Goal: Transaction & Acquisition: Purchase product/service

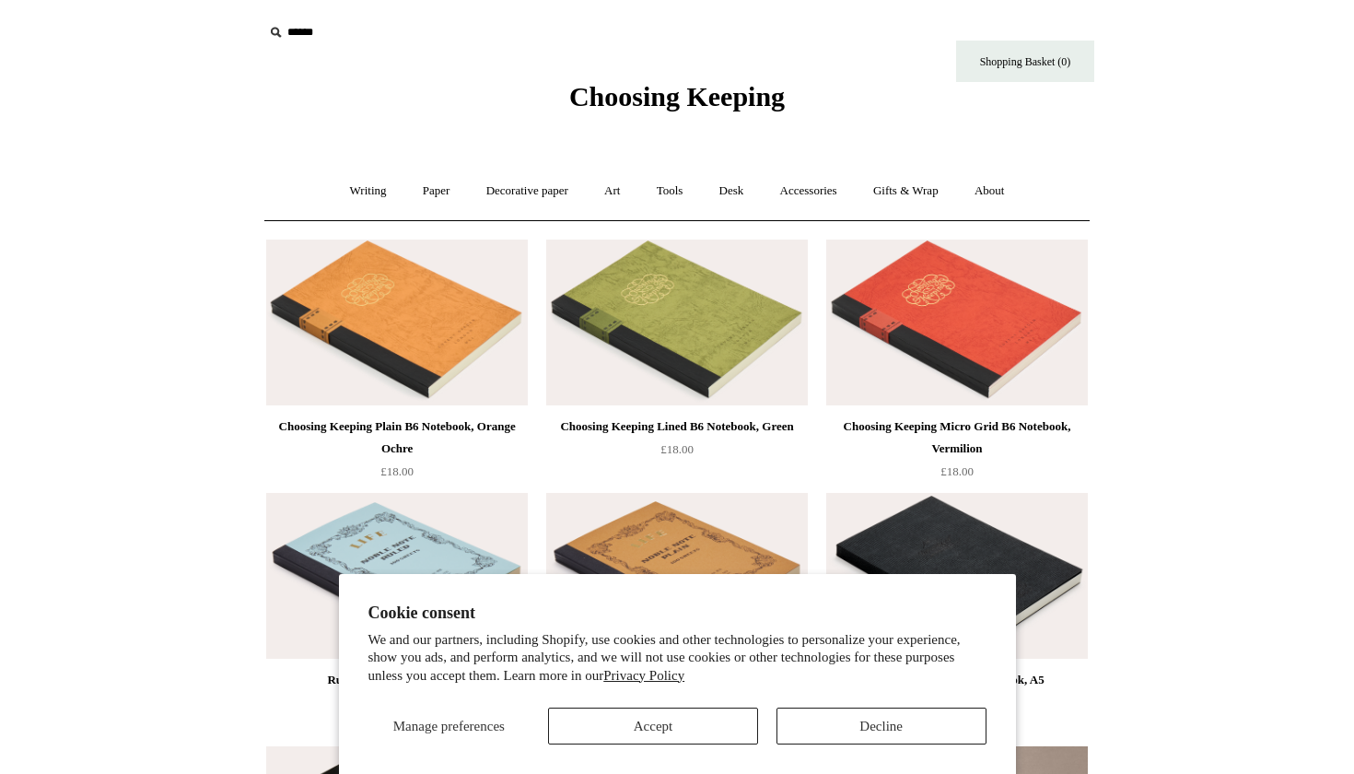
click at [611, 727] on button "Accept" at bounding box center [653, 725] width 210 height 37
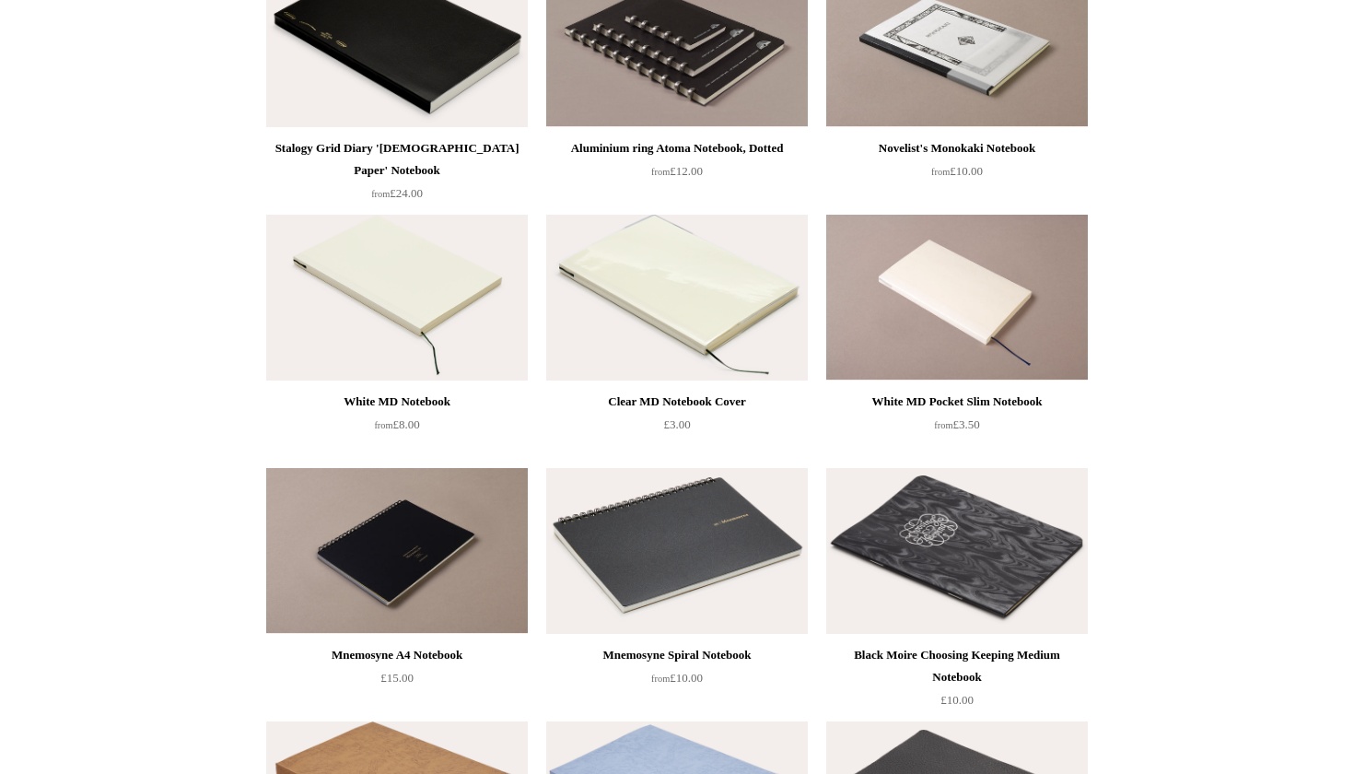
scroll to position [784, 0]
click at [418, 290] on img at bounding box center [397, 298] width 262 height 166
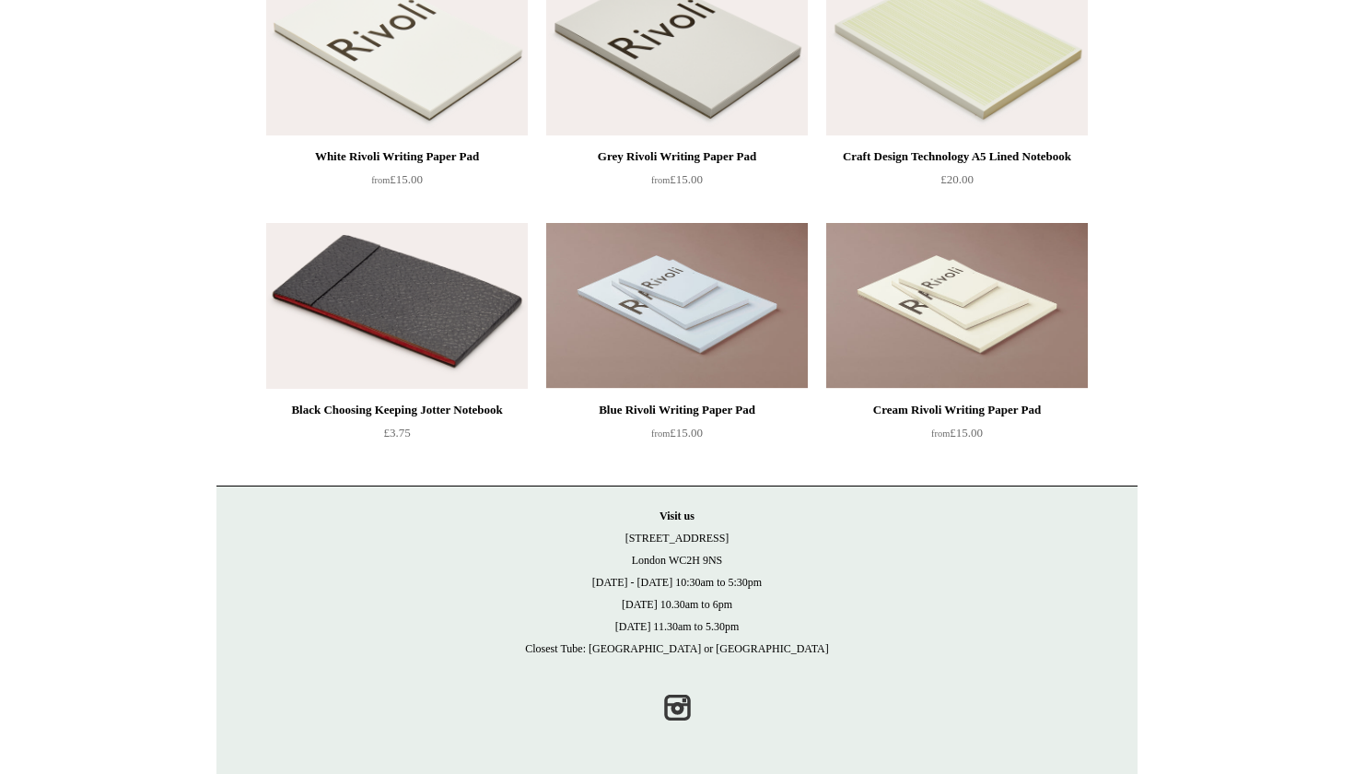
scroll to position [2548, 0]
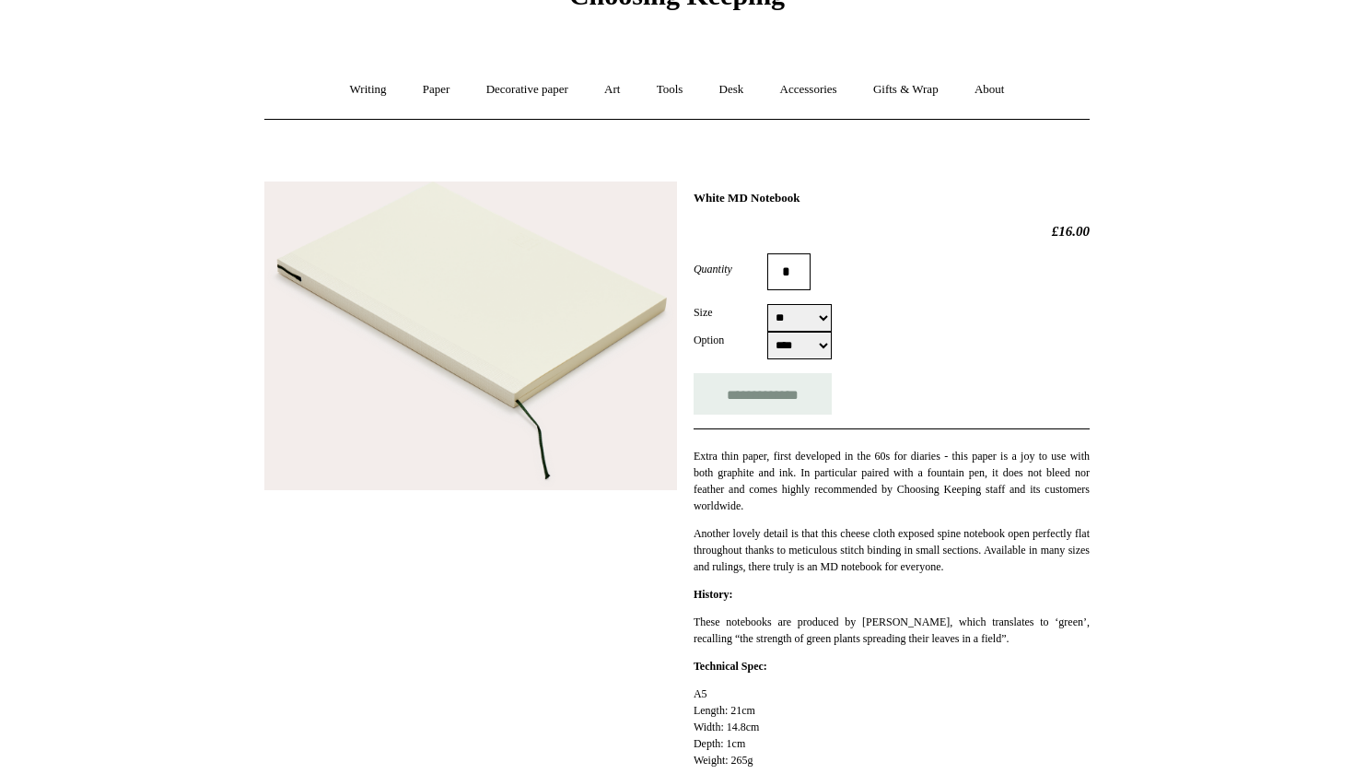
scroll to position [113, 0]
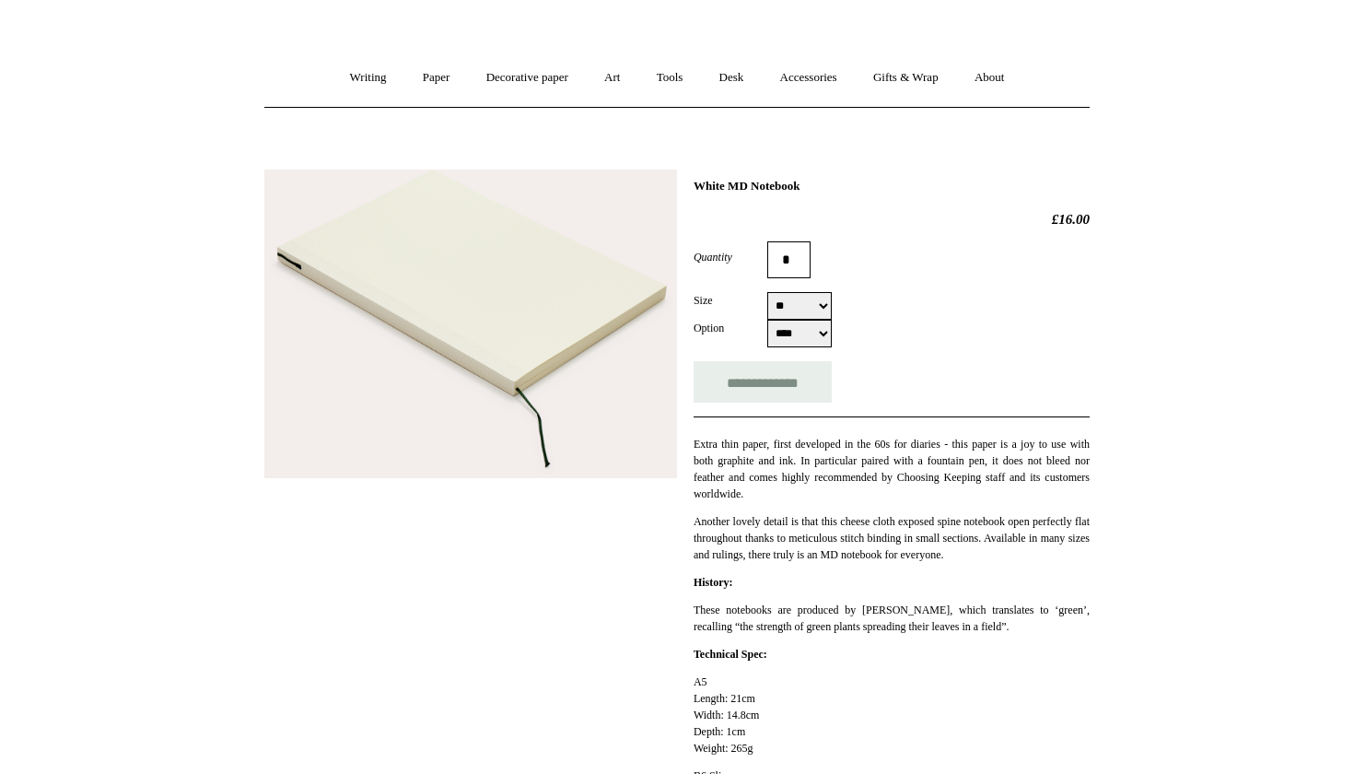
select select "***"
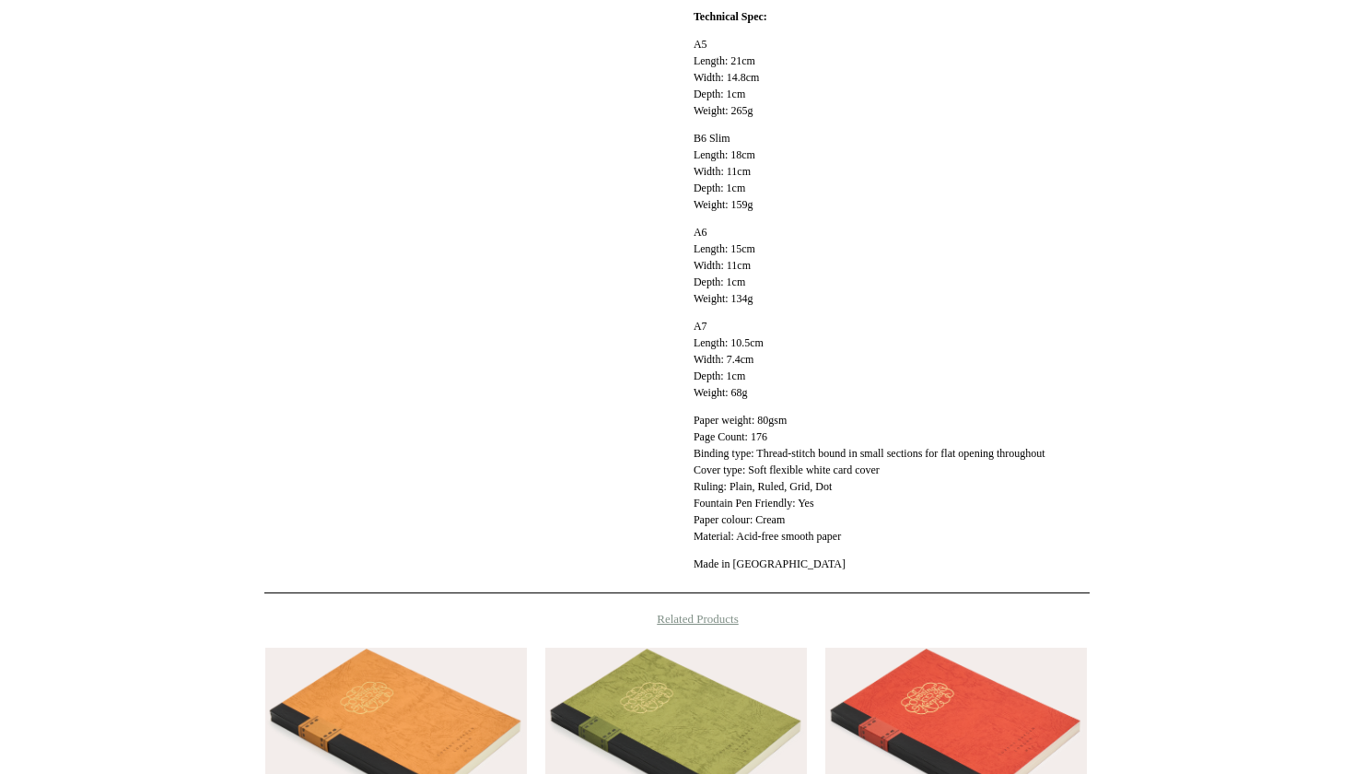
scroll to position [1156, 0]
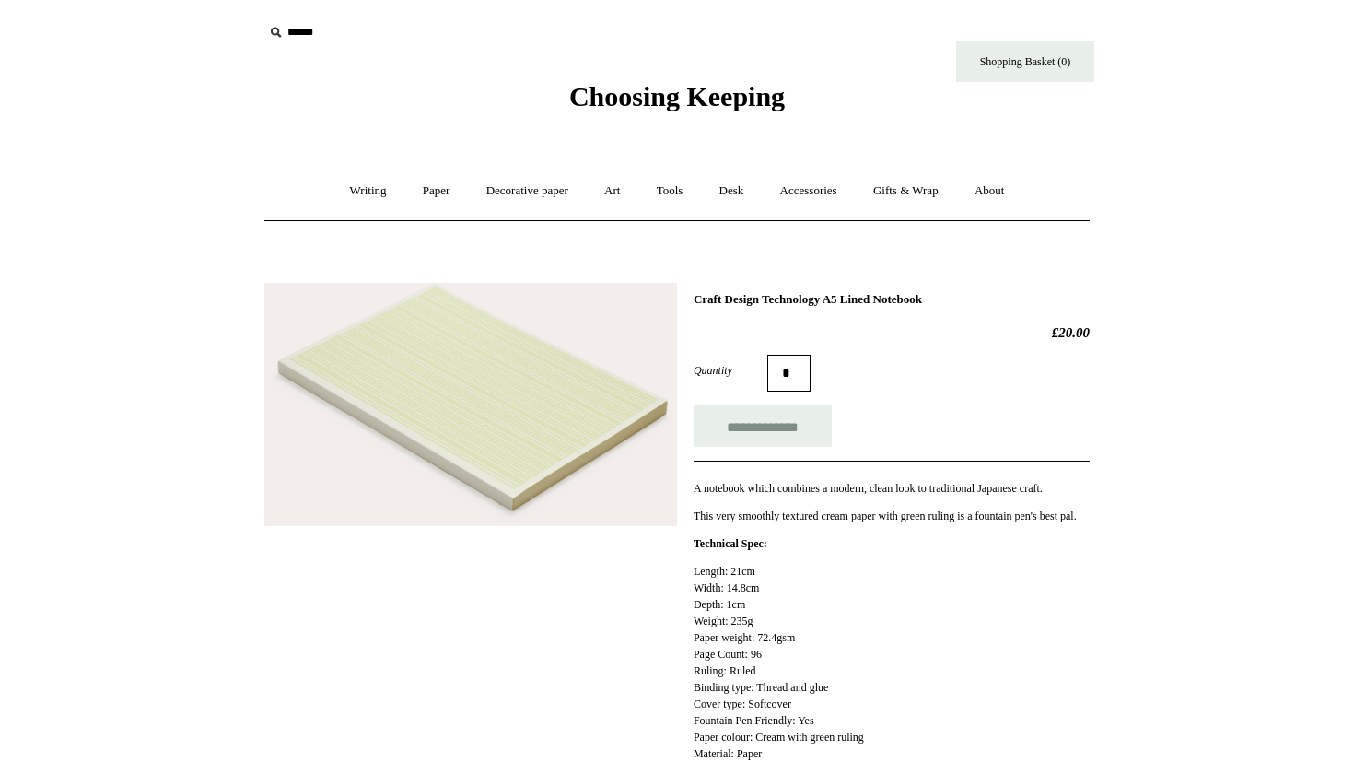
click at [518, 409] on img at bounding box center [470, 404] width 413 height 243
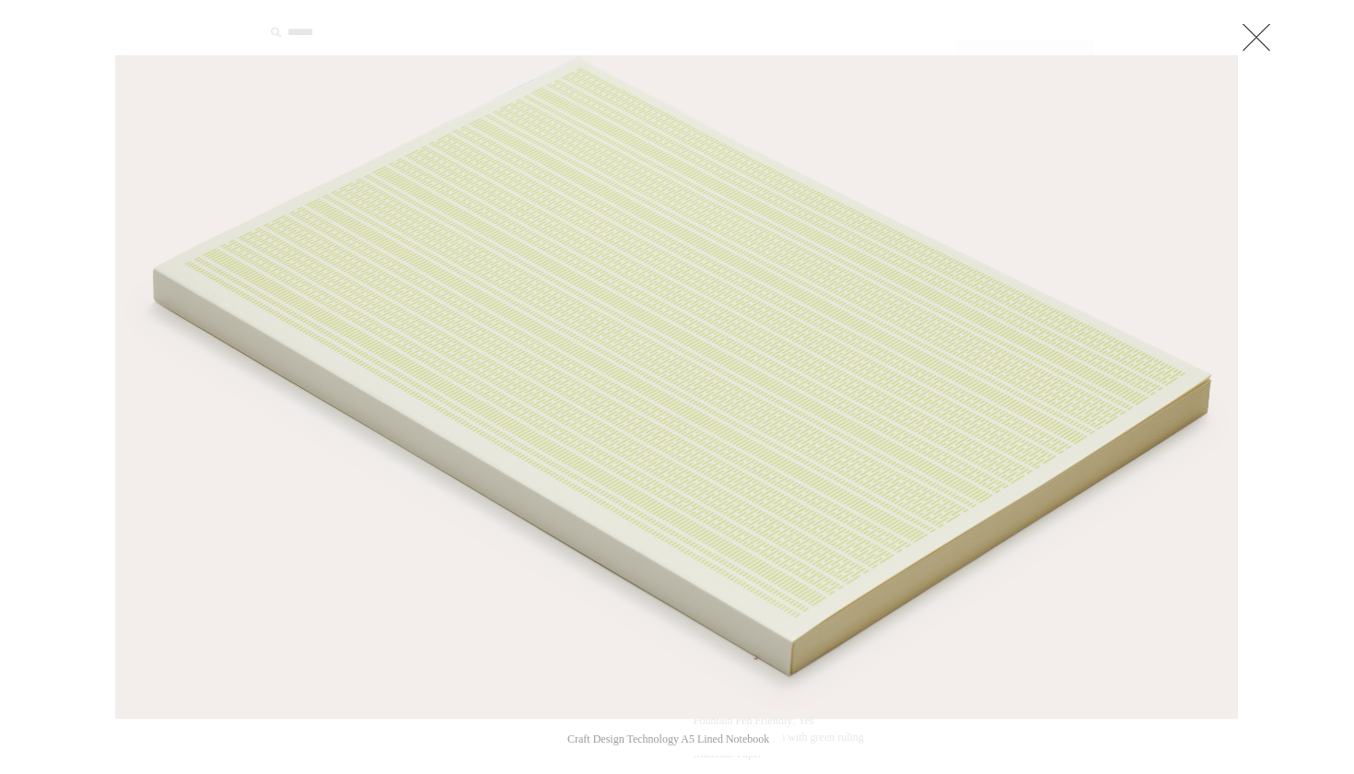
click at [918, 358] on img at bounding box center [676, 386] width 1121 height 661
click at [1252, 35] on link at bounding box center [1256, 36] width 37 height 37
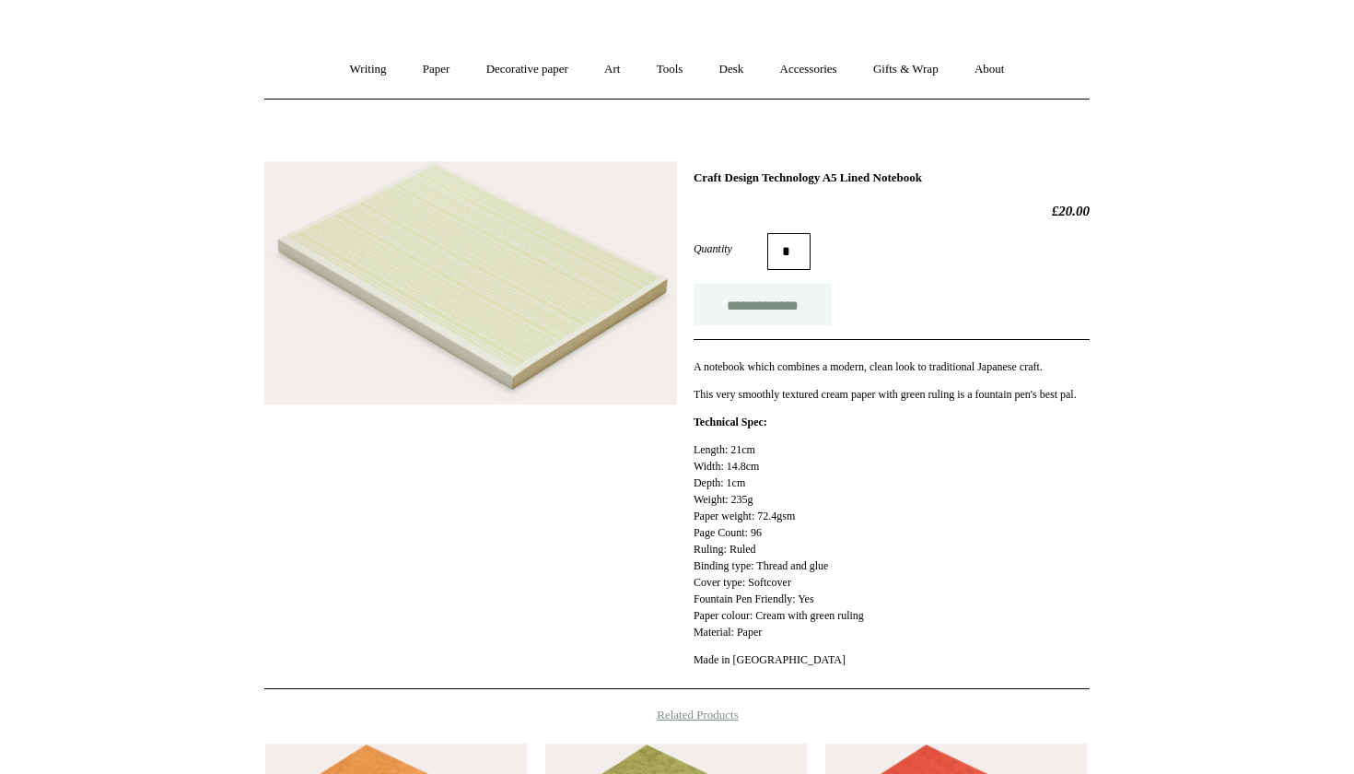
scroll to position [122, 0]
drag, startPoint x: 996, startPoint y: 184, endPoint x: 765, endPoint y: 177, distance: 231.3
click at [763, 176] on div "**********" at bounding box center [891, 423] width 396 height 509
click at [765, 177] on h1 "Craft Design Technology A5 Lined Notebook" at bounding box center [891, 176] width 396 height 15
click at [342, 62] on link "Writing +" at bounding box center [368, 68] width 70 height 49
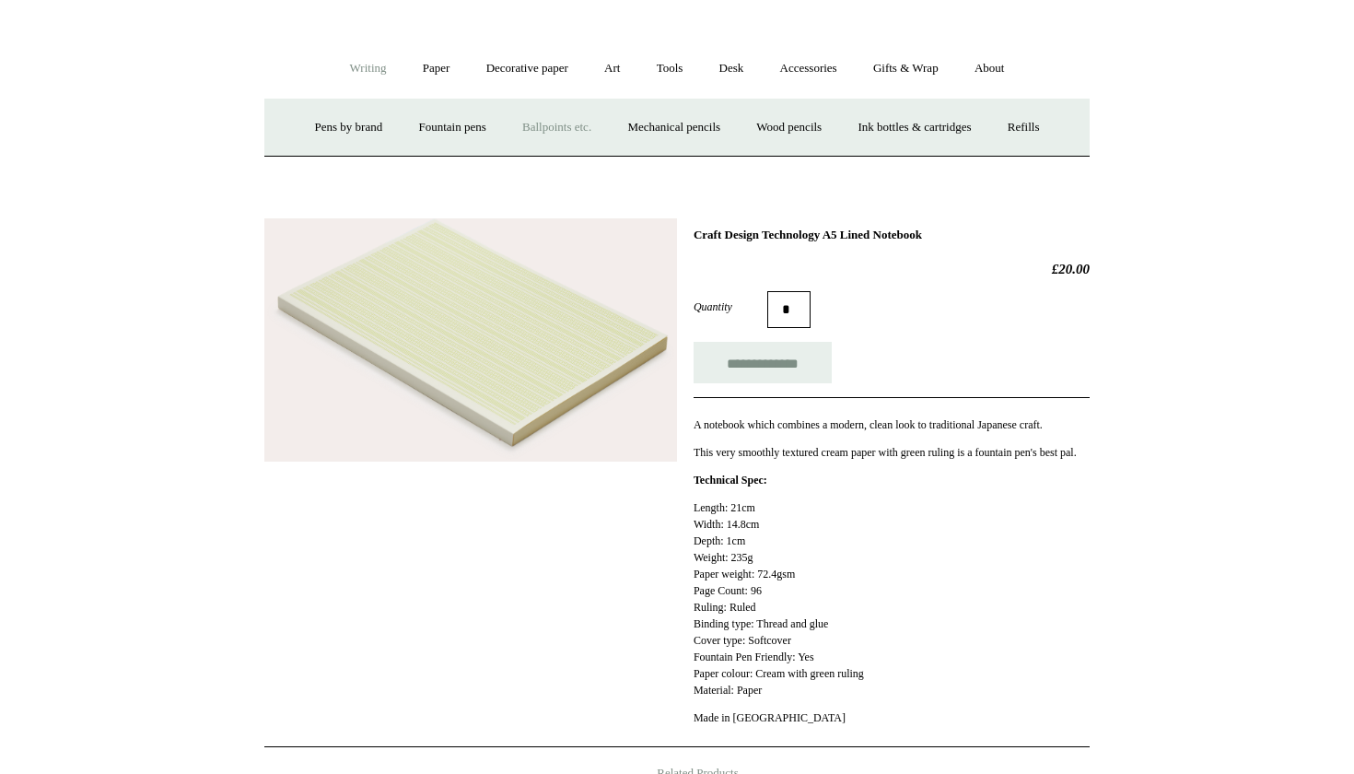
click at [544, 134] on link "Ballpoints etc. +" at bounding box center [557, 127] width 102 height 49
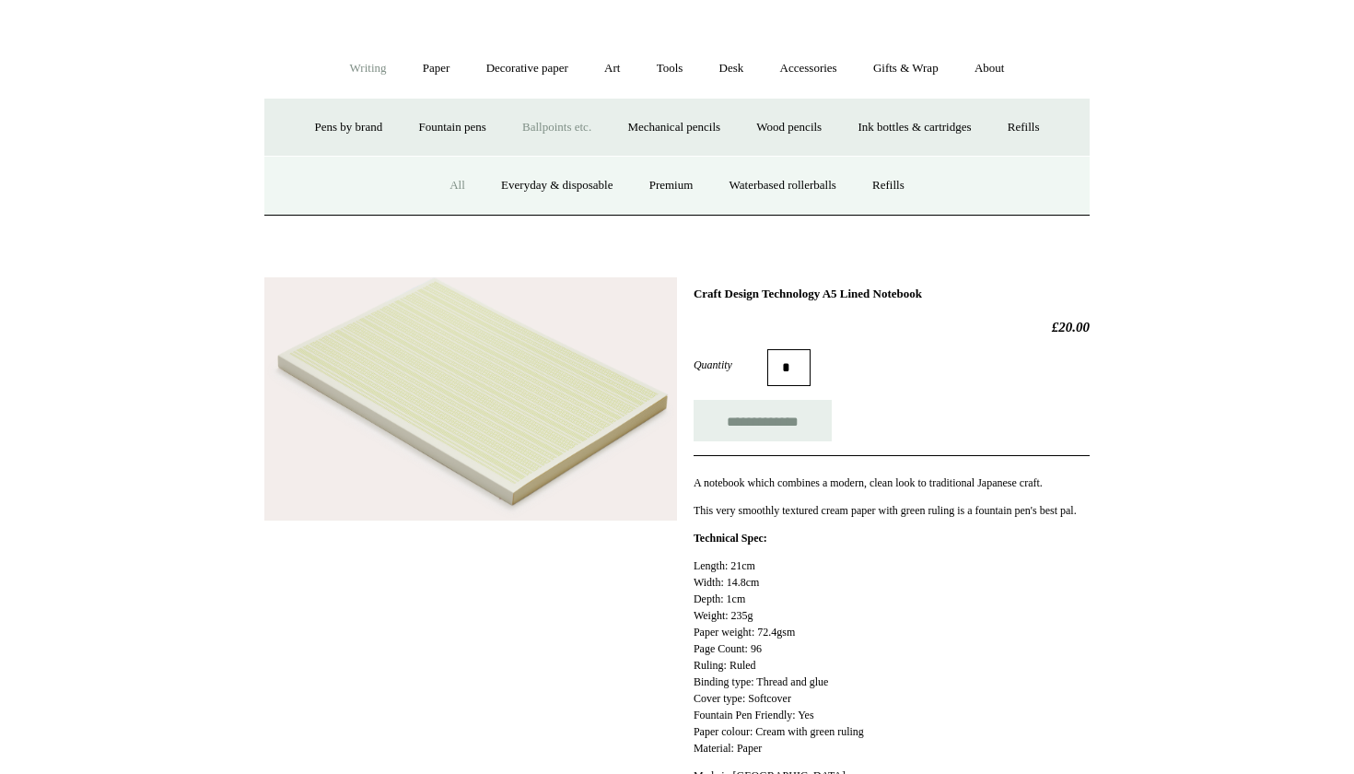
click at [448, 190] on link "All" at bounding box center [457, 185] width 49 height 49
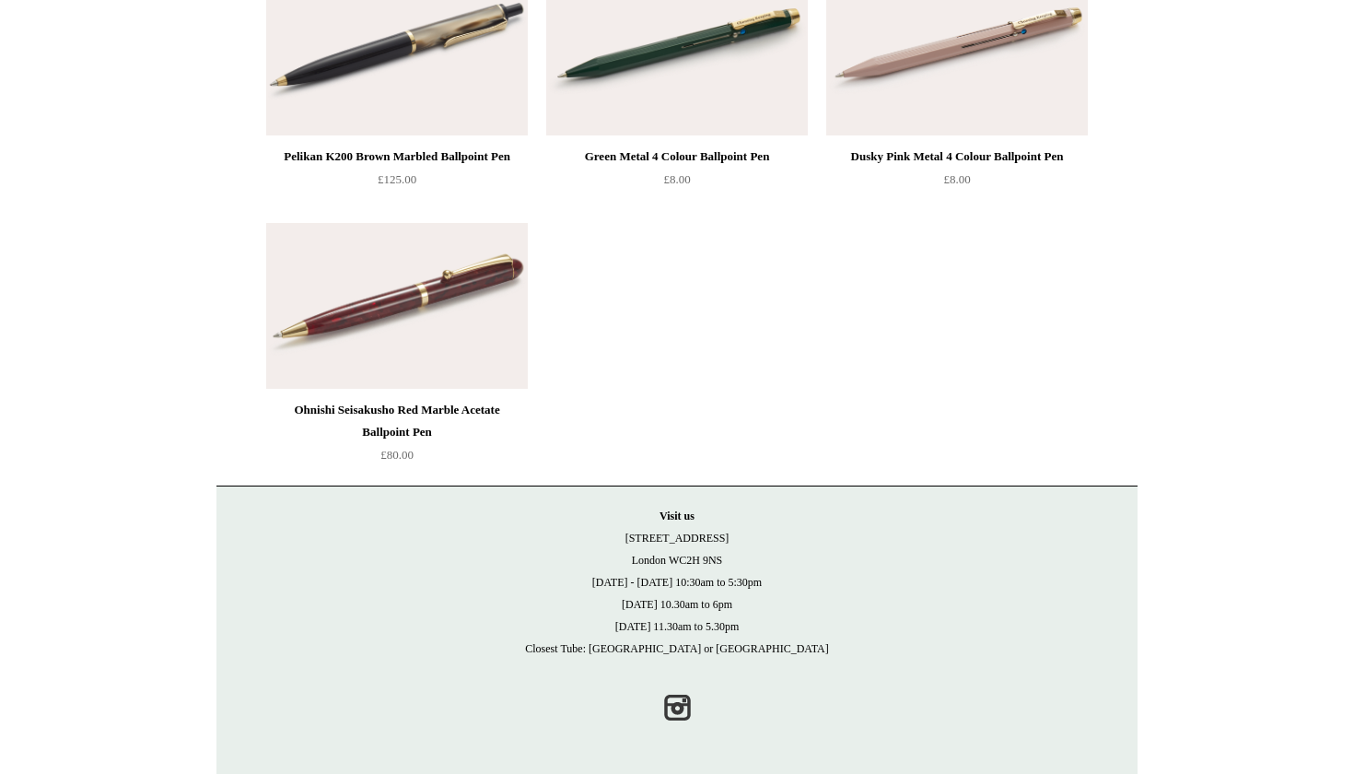
scroll to position [8879, 0]
